Goal: Check status: Check status

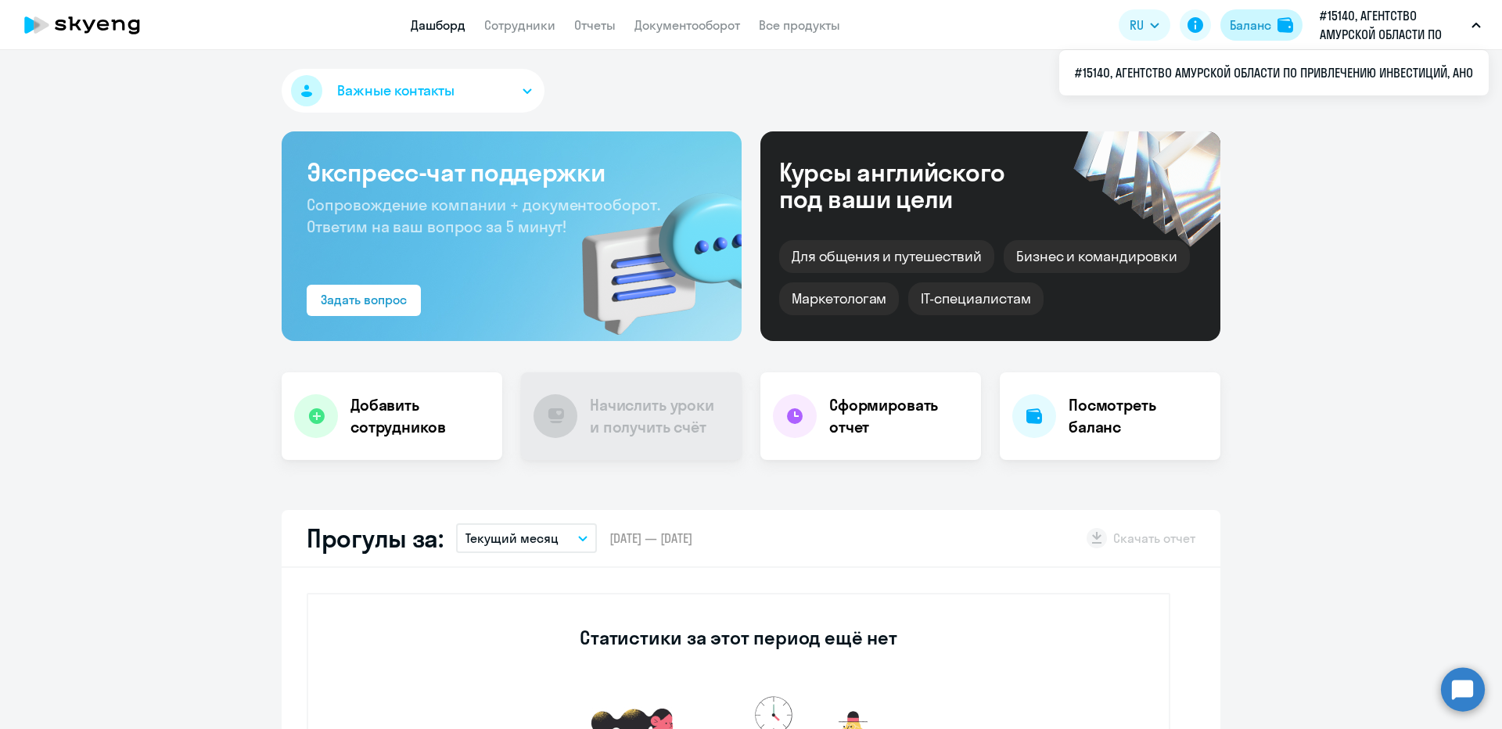
click at [1249, 35] on button "Баланс" at bounding box center [1261, 24] width 82 height 31
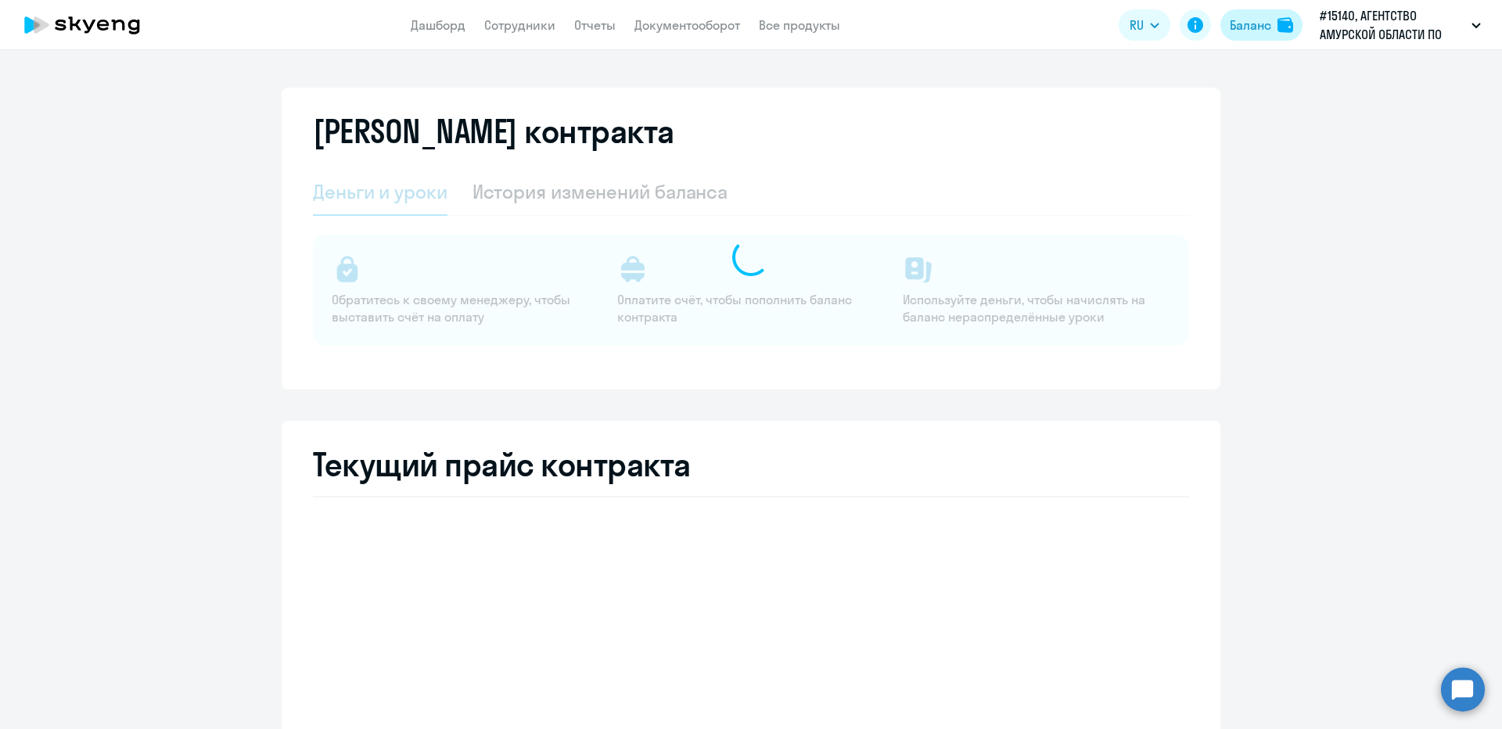
select select "english_adult_not_native_speaker"
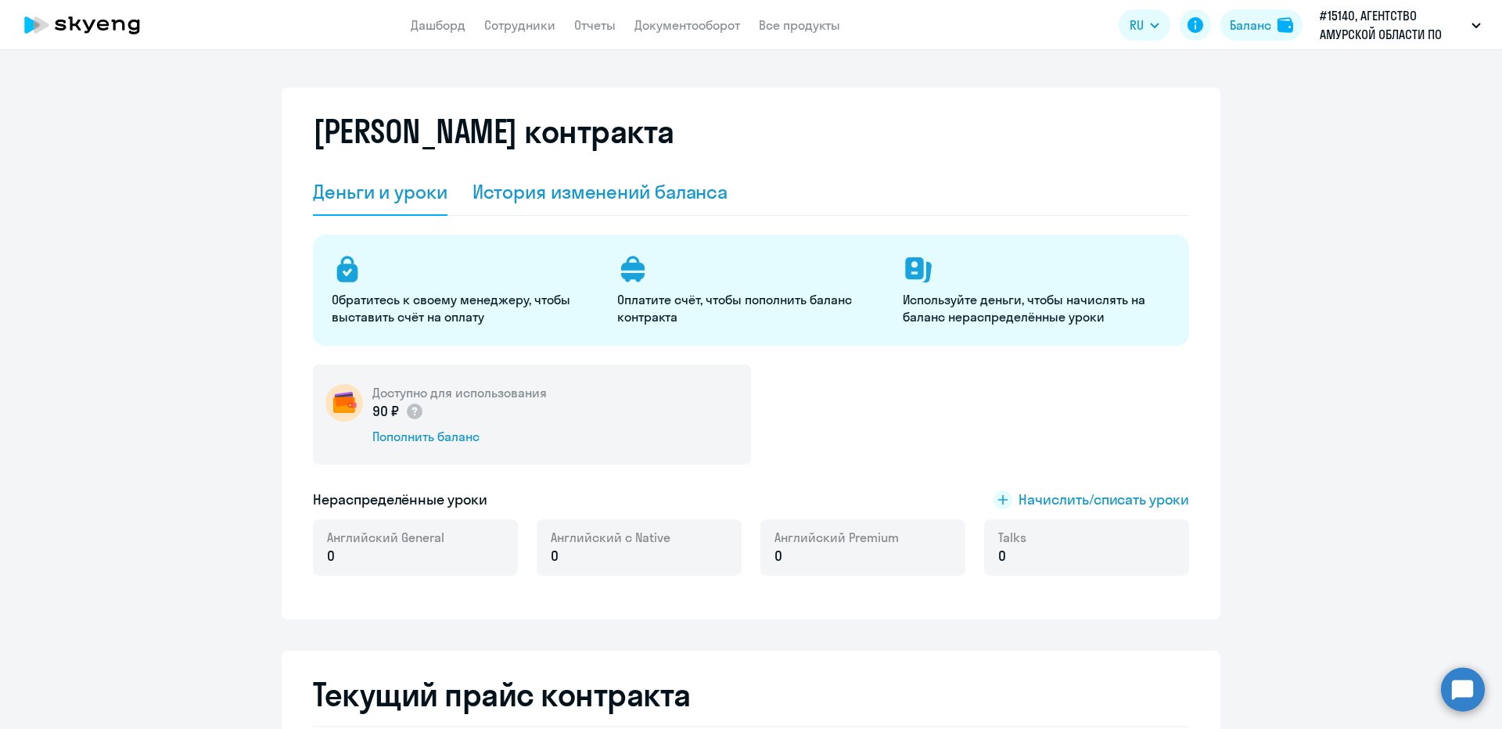
click at [571, 186] on div "История изменений баланса" at bounding box center [600, 191] width 256 height 25
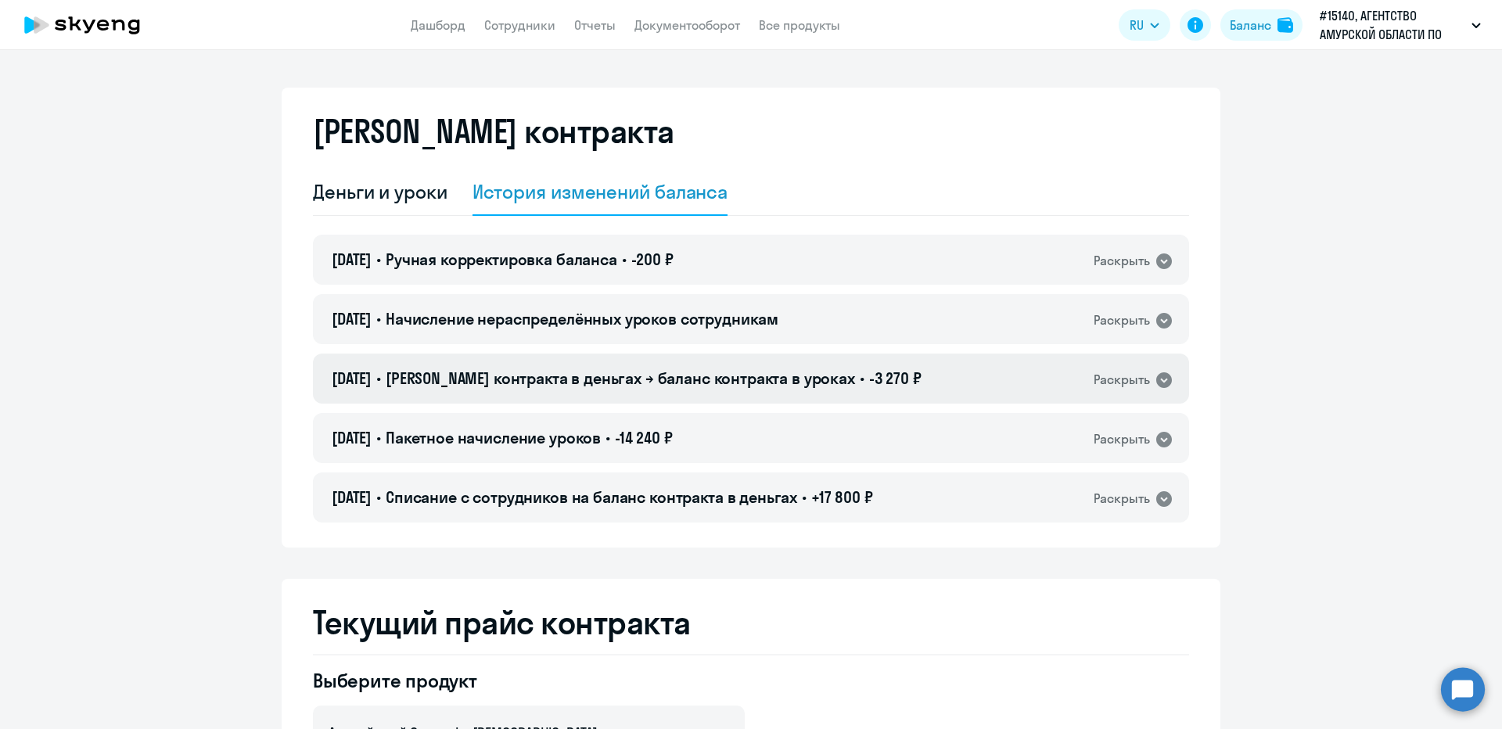
click at [1154, 379] on icon at bounding box center [1163, 380] width 19 height 19
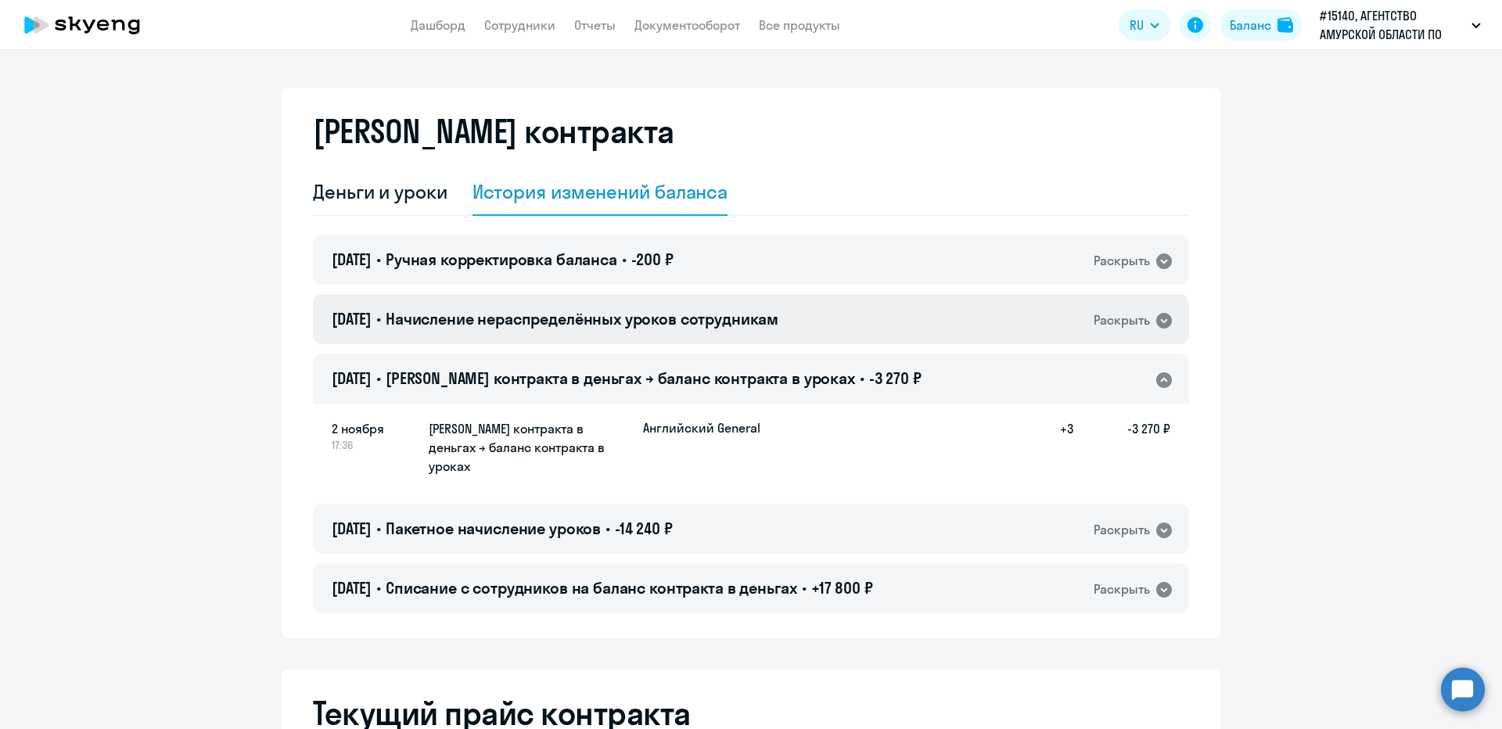
click at [1160, 319] on icon at bounding box center [1164, 321] width 16 height 16
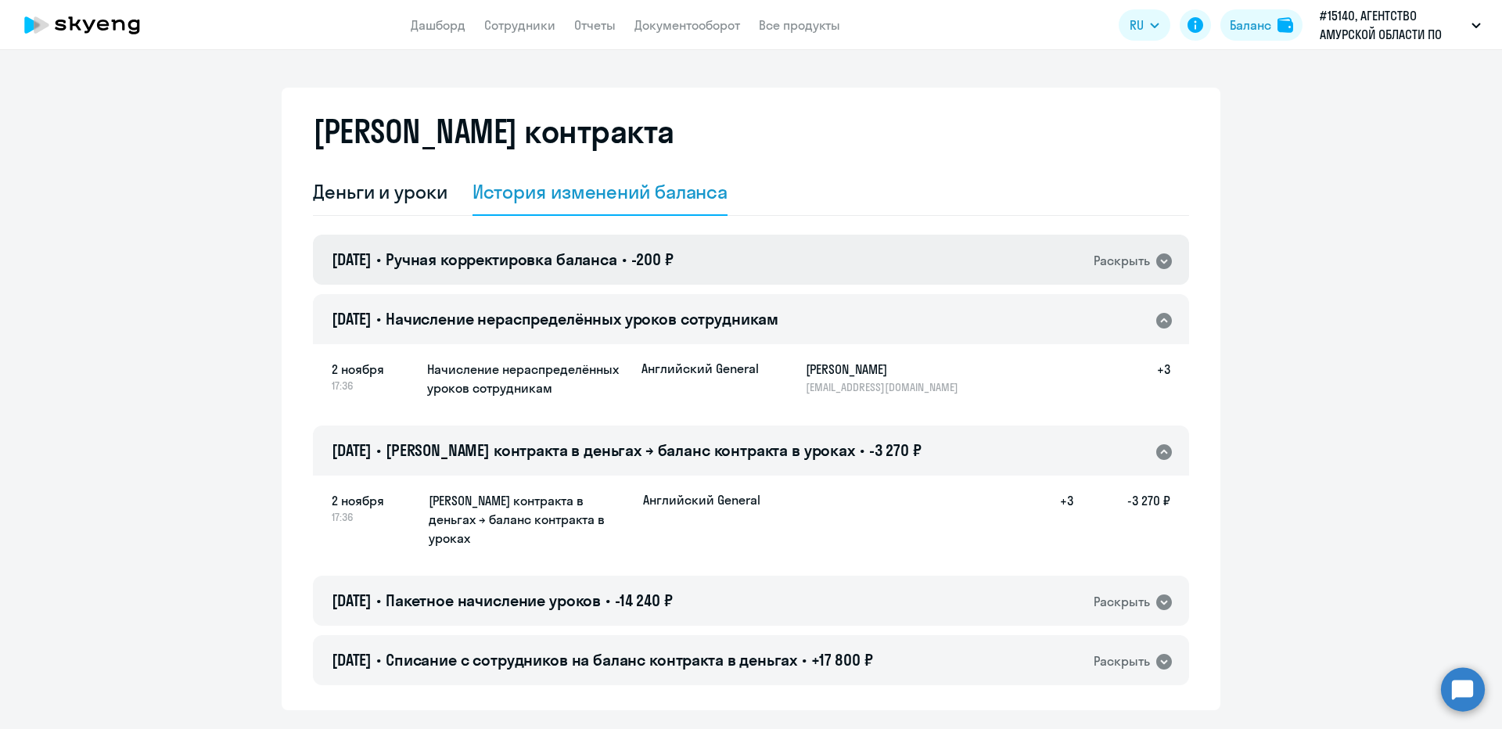
click at [1156, 260] on icon at bounding box center [1164, 261] width 16 height 16
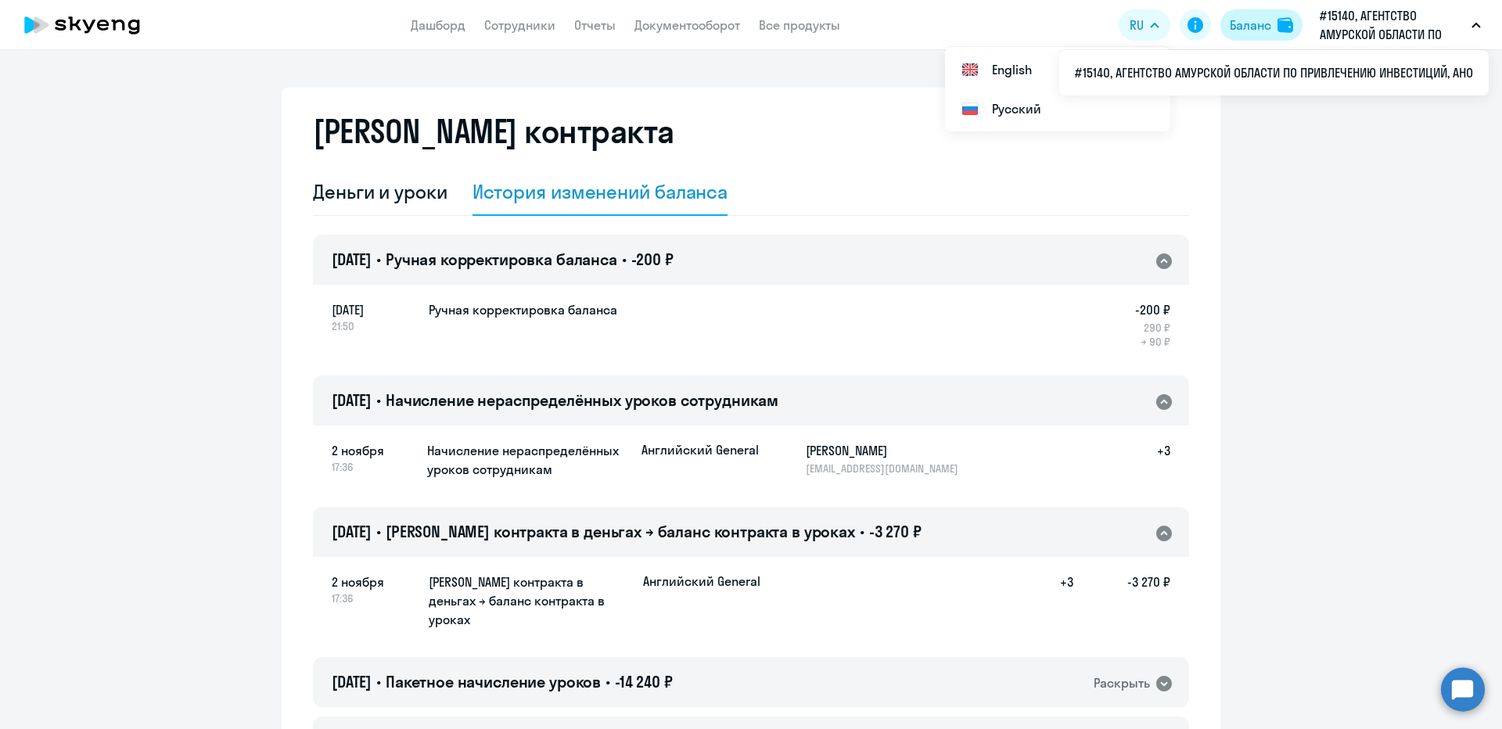
click at [1276, 24] on button "Баланс" at bounding box center [1261, 24] width 82 height 31
click at [402, 199] on div "Деньги и уроки" at bounding box center [380, 191] width 135 height 25
